Goal: Information Seeking & Learning: Learn about a topic

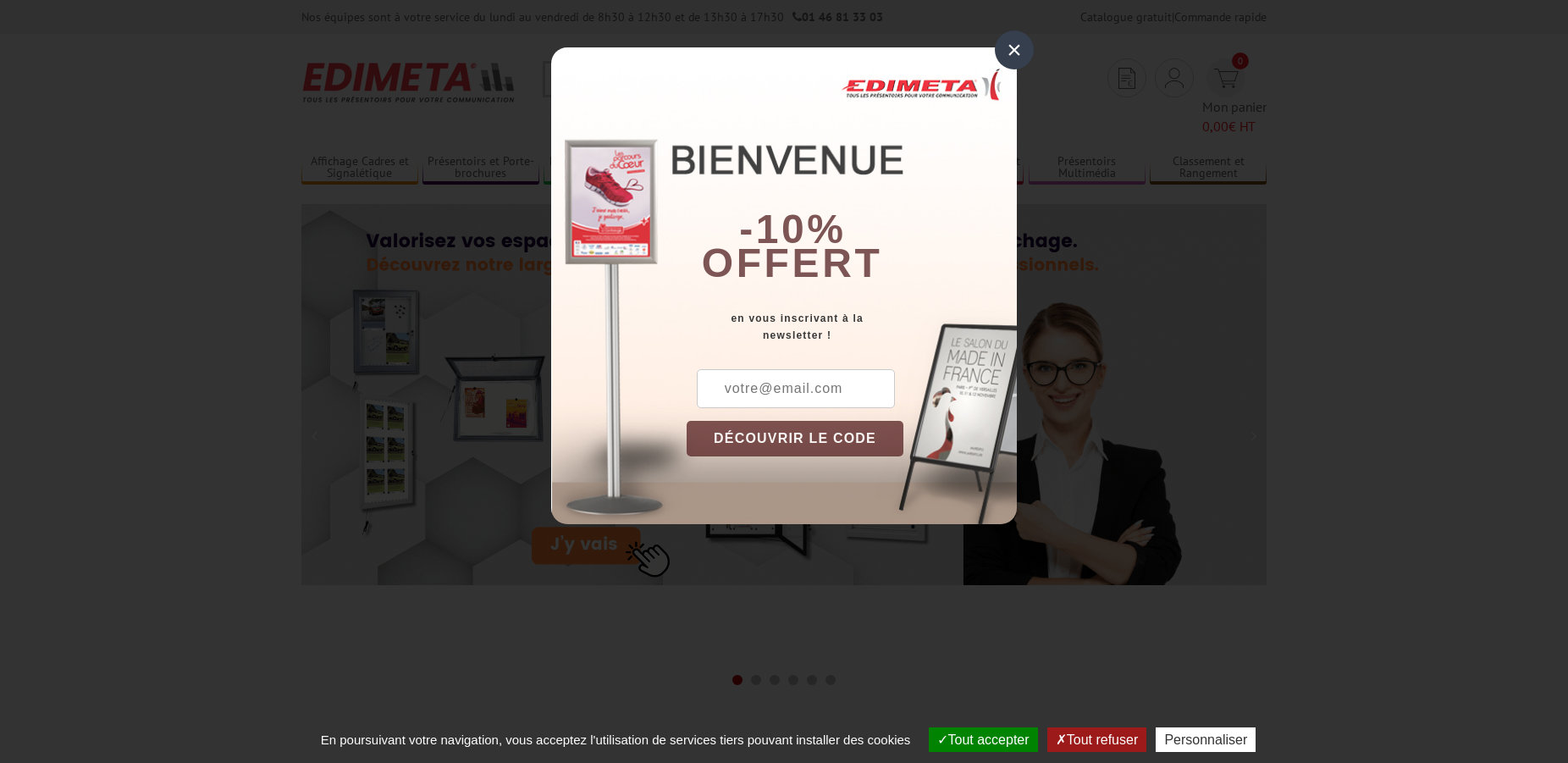
click at [1022, 45] on div "×" at bounding box center [1015, 50] width 39 height 39
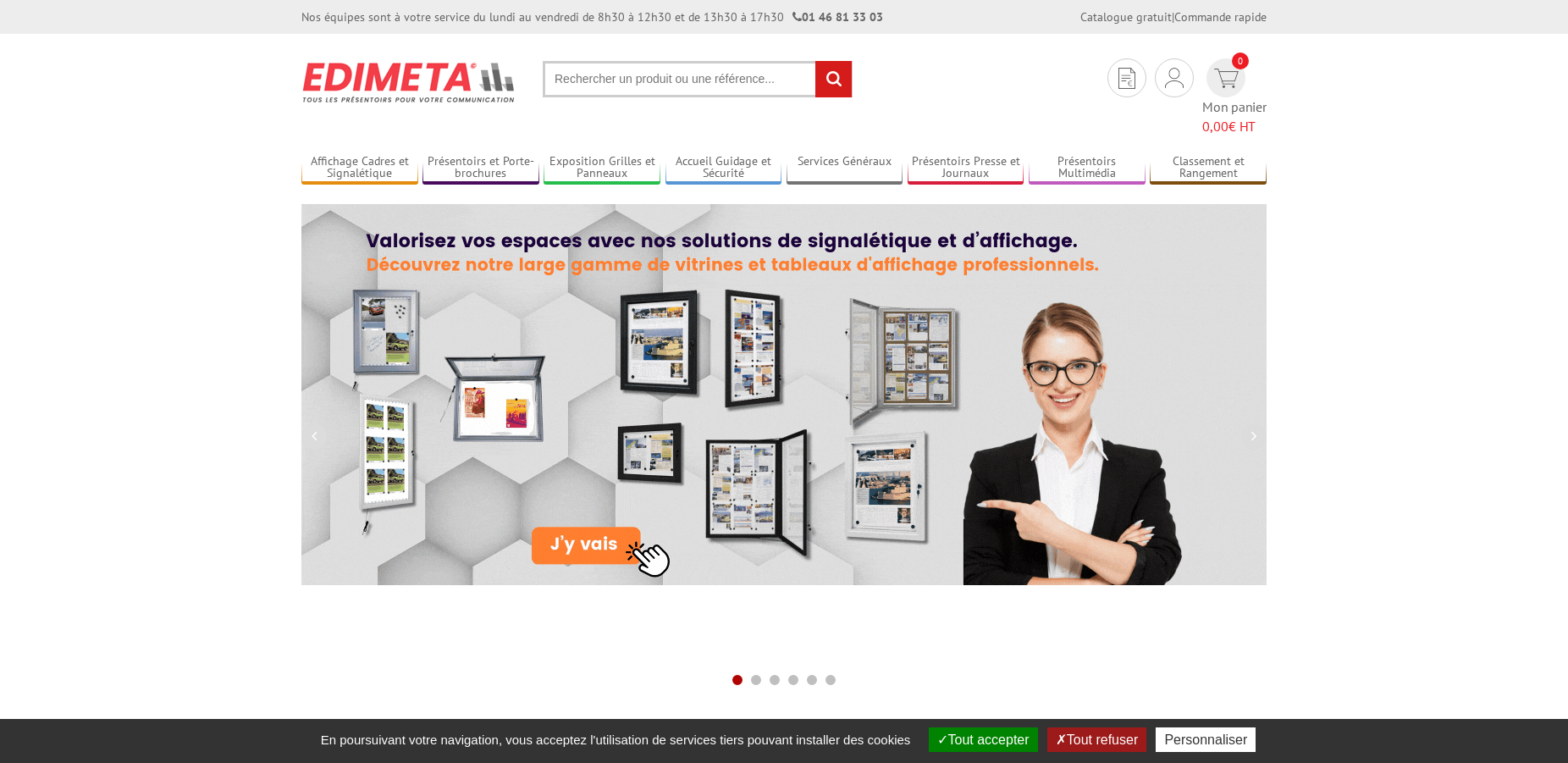
click at [601, 90] on input "text" at bounding box center [698, 79] width 310 height 37
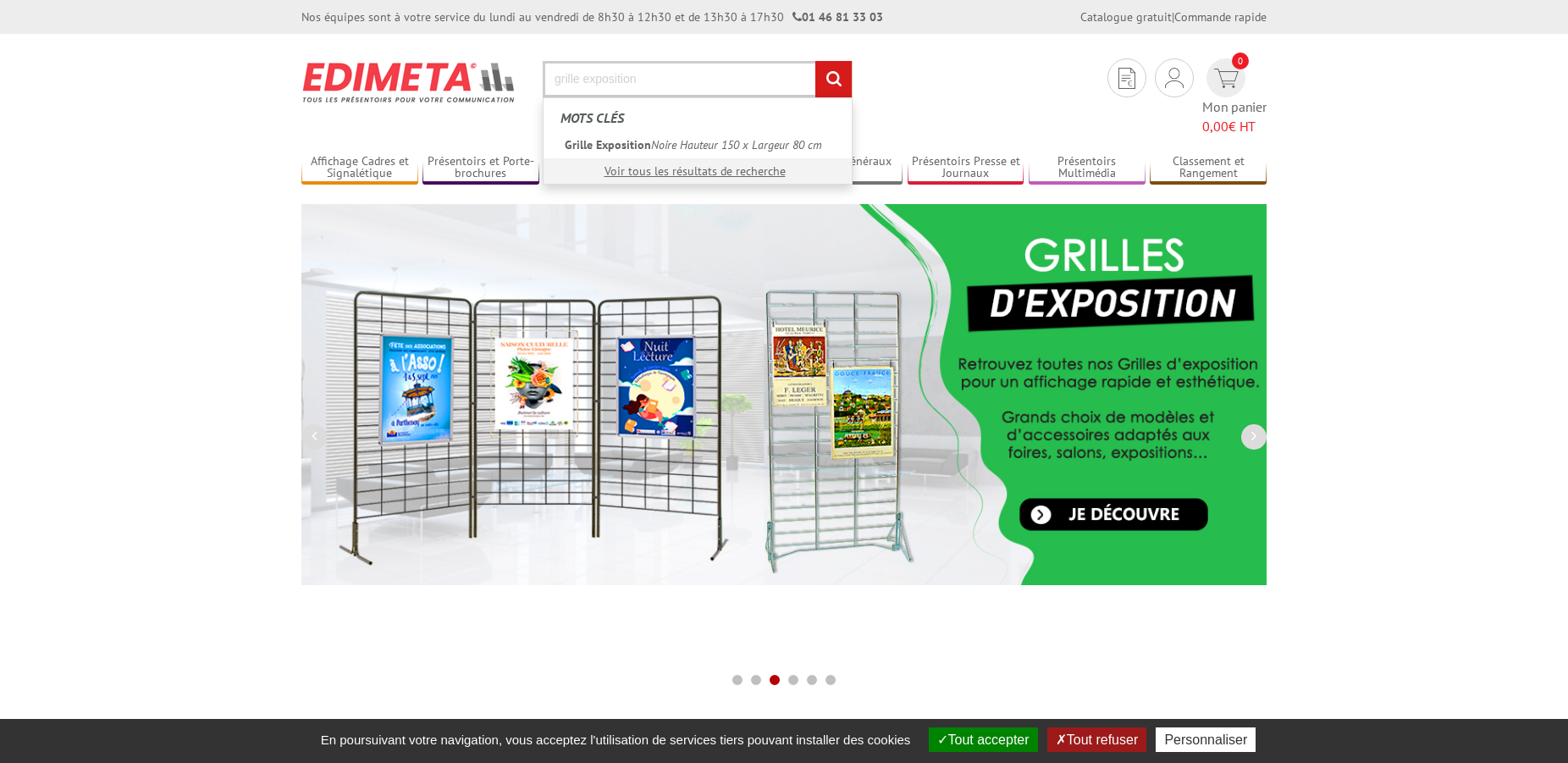
type input "grille exposition"
click at [816, 61] on input "rechercher" at bounding box center [834, 79] width 37 height 37
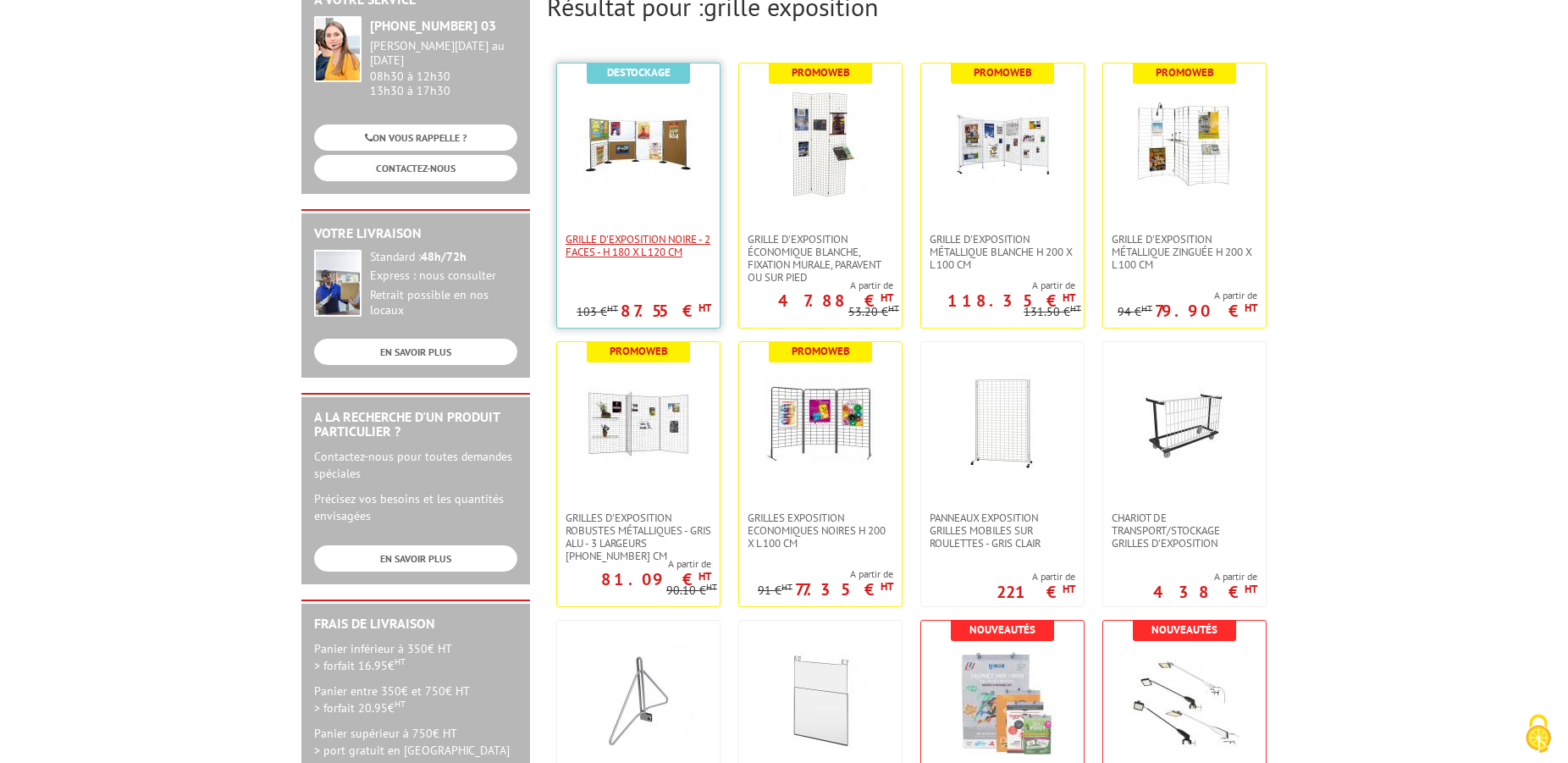
scroll to position [259, 0]
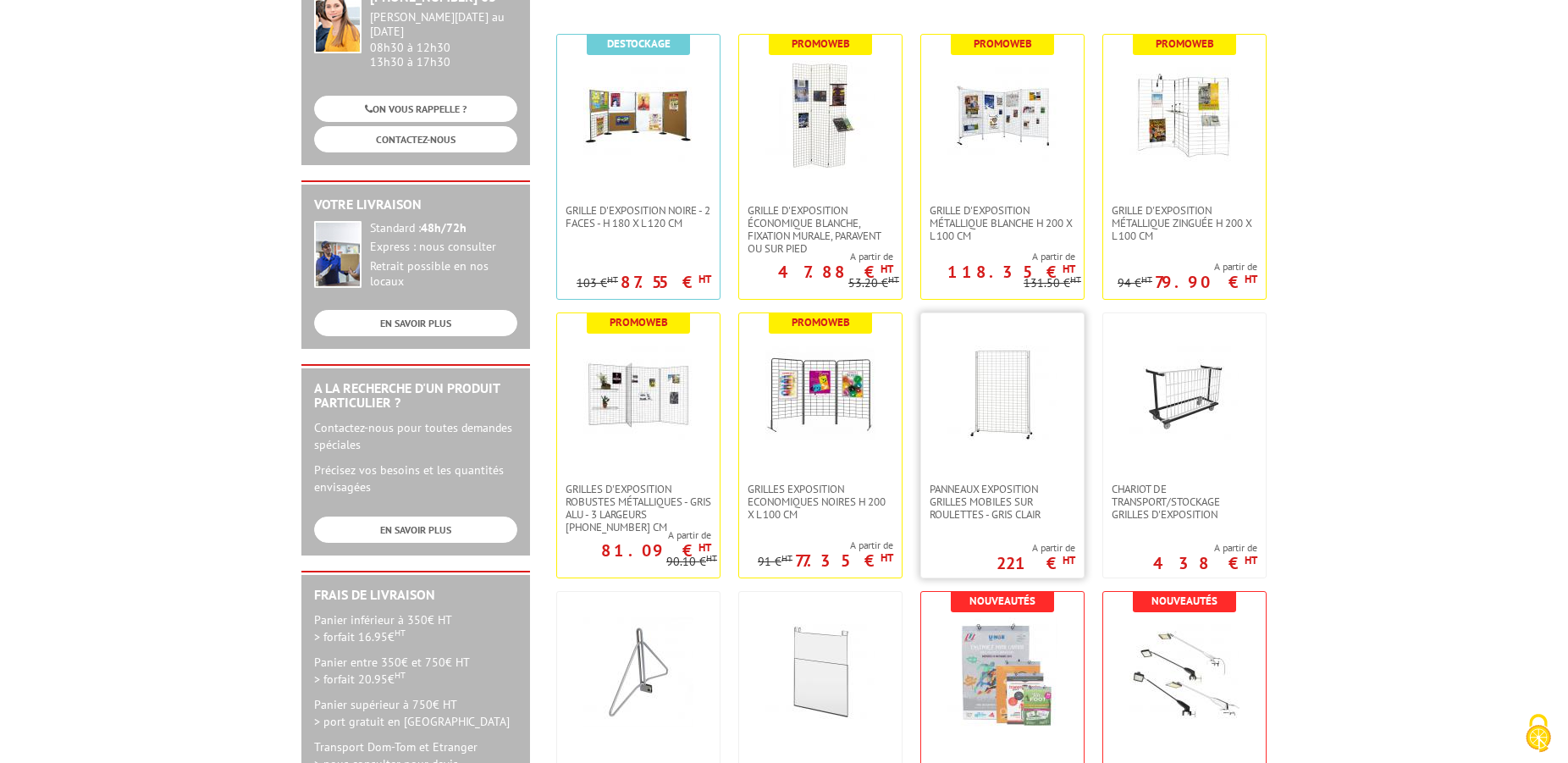
click at [999, 410] on img at bounding box center [1003, 394] width 110 height 110
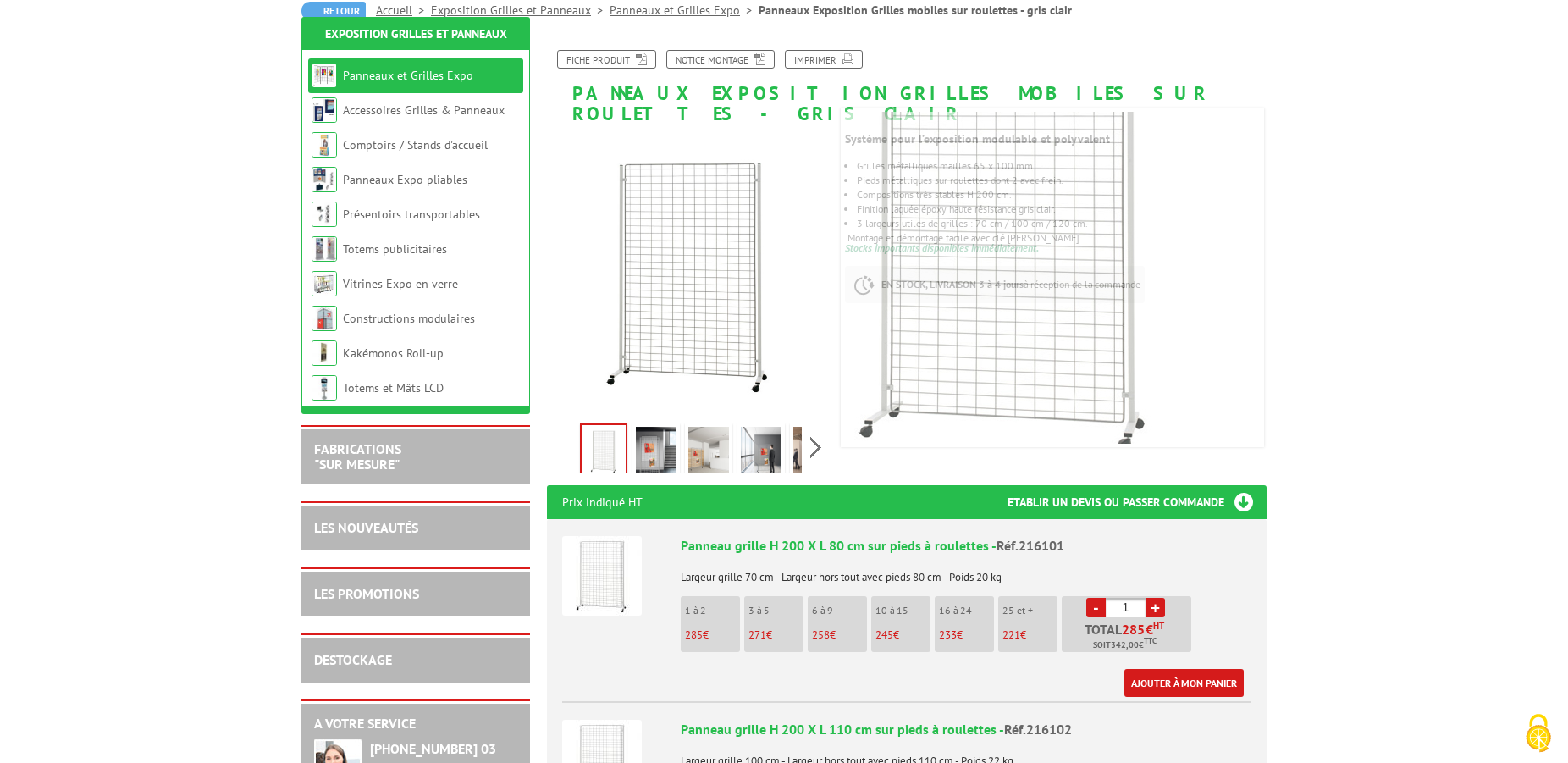
scroll to position [259, 0]
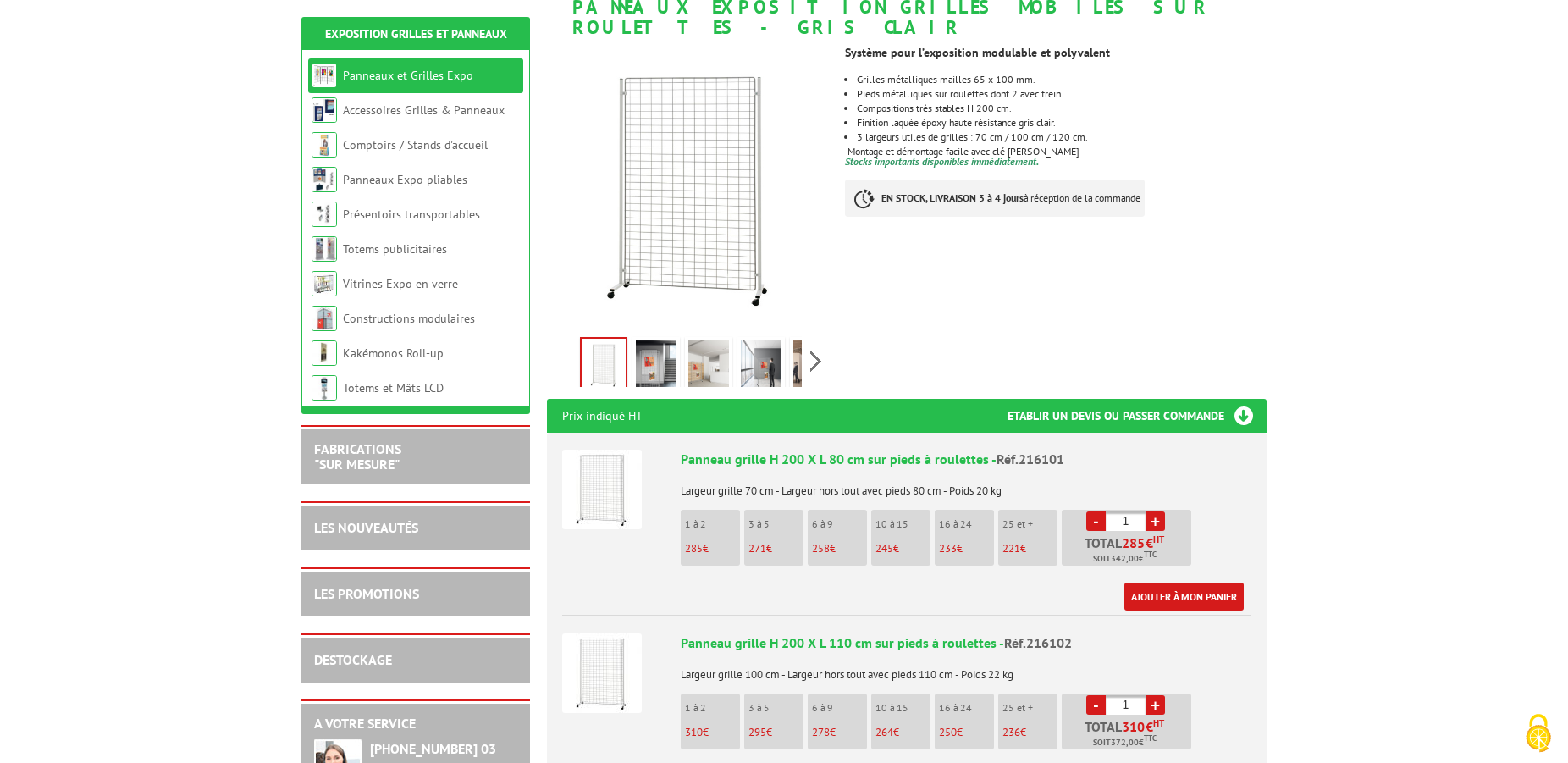
click at [766, 514] on li "3 à 5 271 €" at bounding box center [774, 538] width 59 height 56
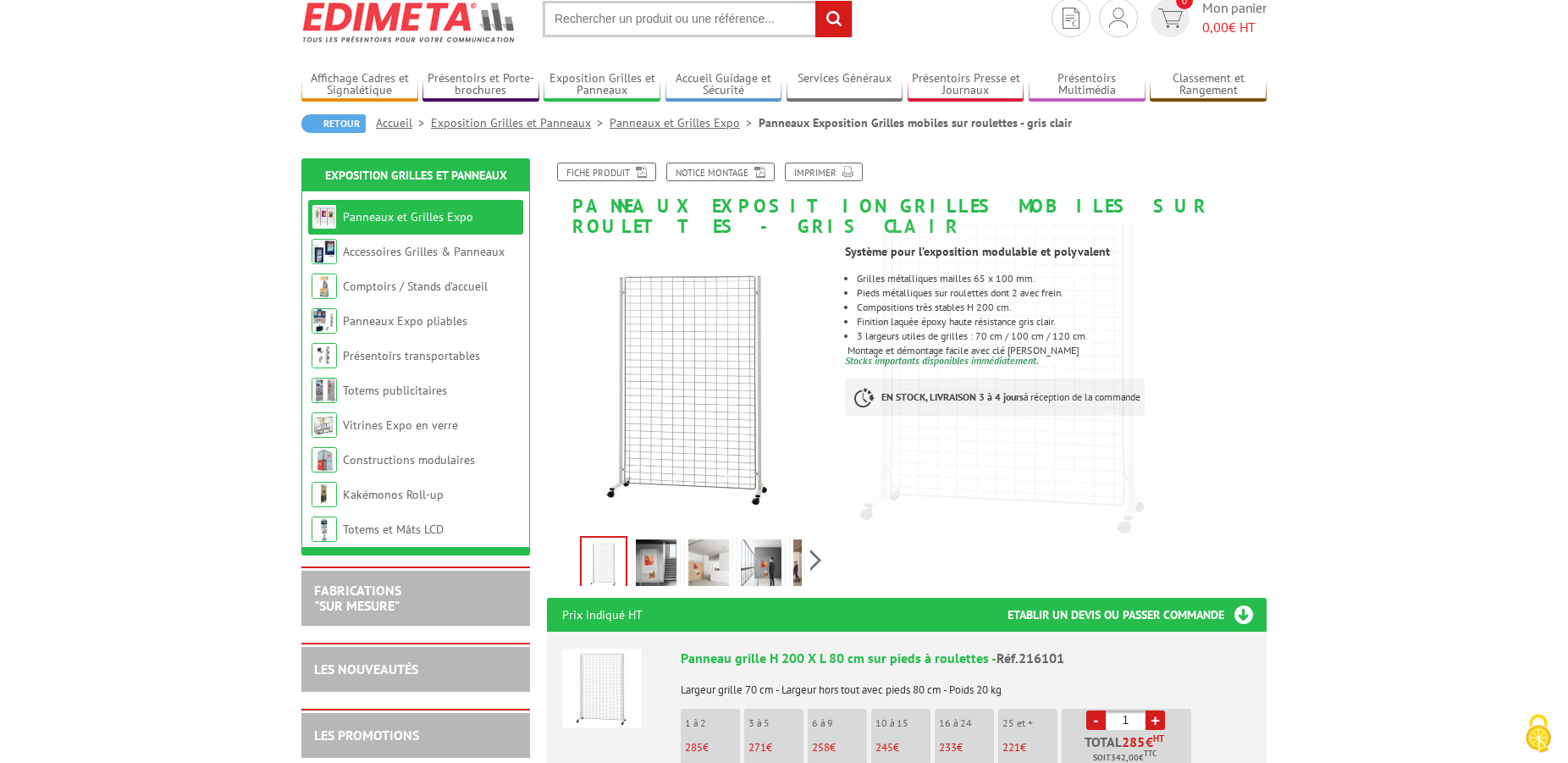
scroll to position [0, 0]
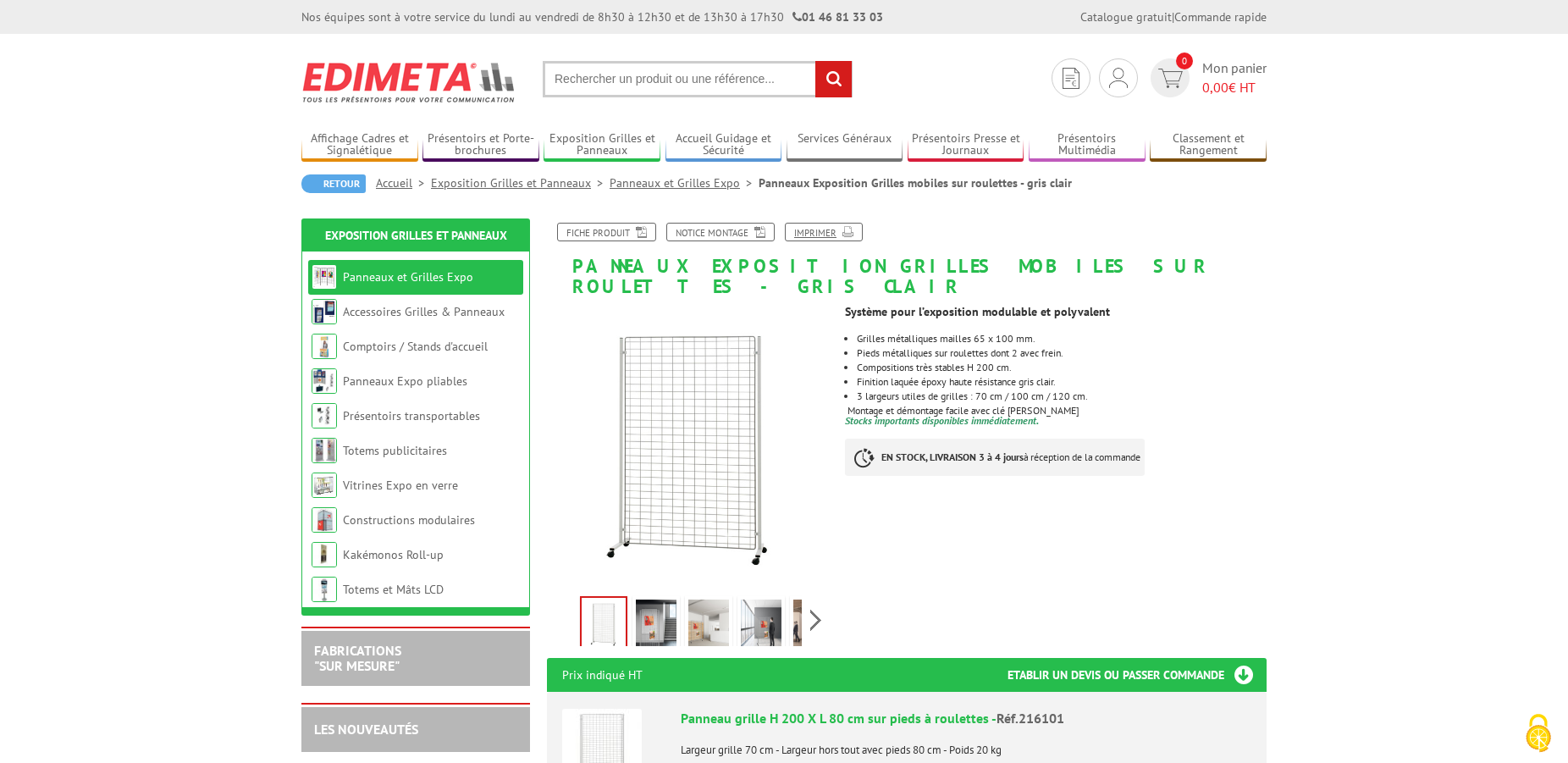
click at [821, 235] on link "Imprimer" at bounding box center [824, 232] width 78 height 19
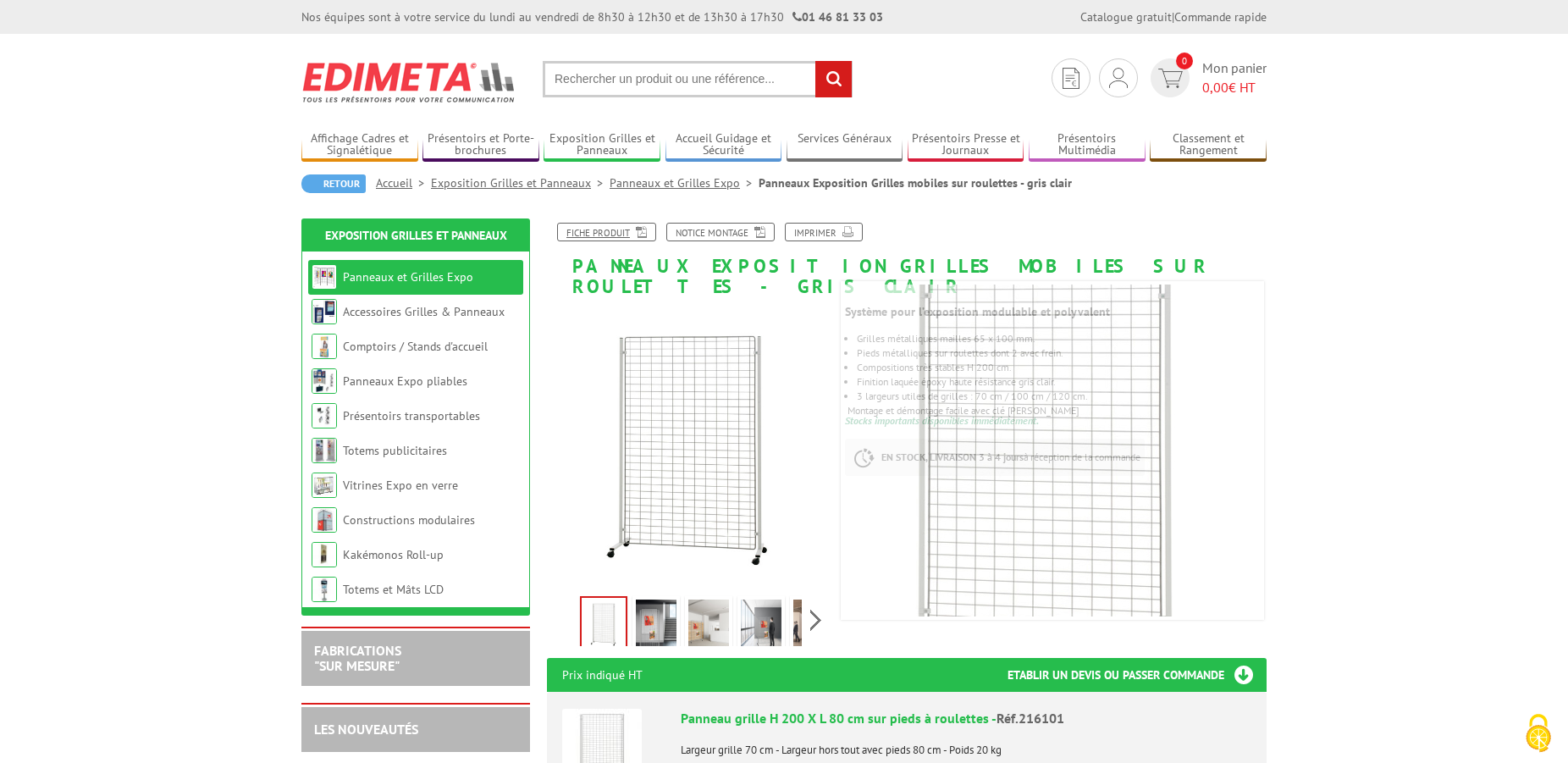
click at [585, 226] on link "Fiche produit" at bounding box center [607, 232] width 99 height 19
